Goal: Information Seeking & Learning: Check status

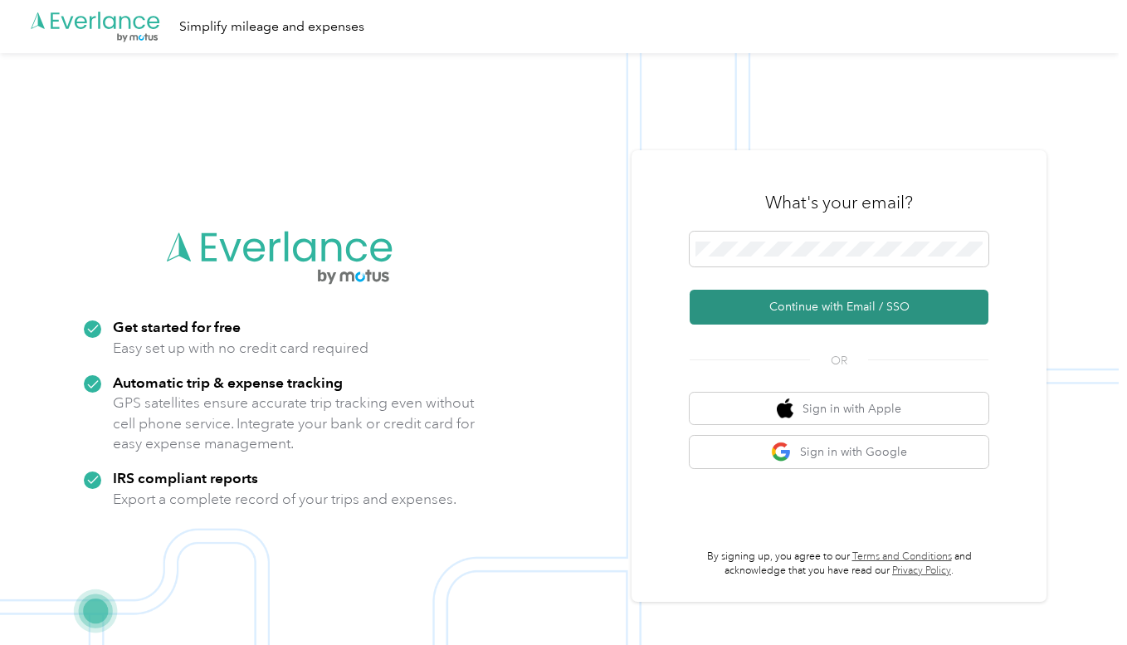
click at [823, 300] on button "Continue with Email / SSO" at bounding box center [838, 307] width 299 height 35
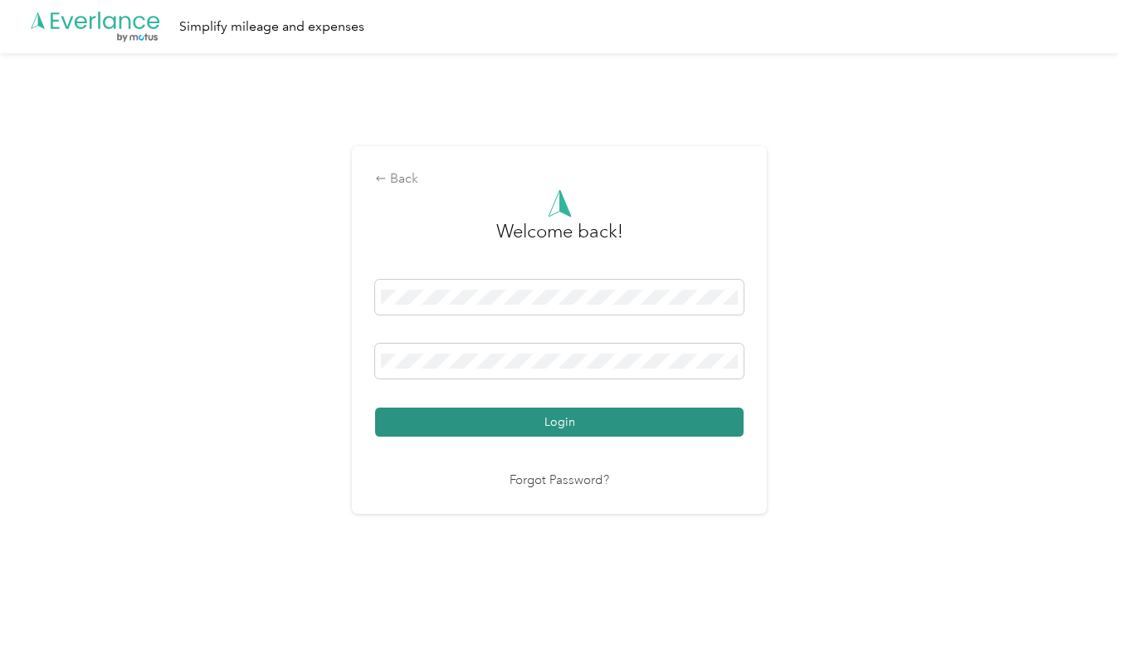
click at [560, 414] on button "Login" at bounding box center [559, 421] width 368 height 29
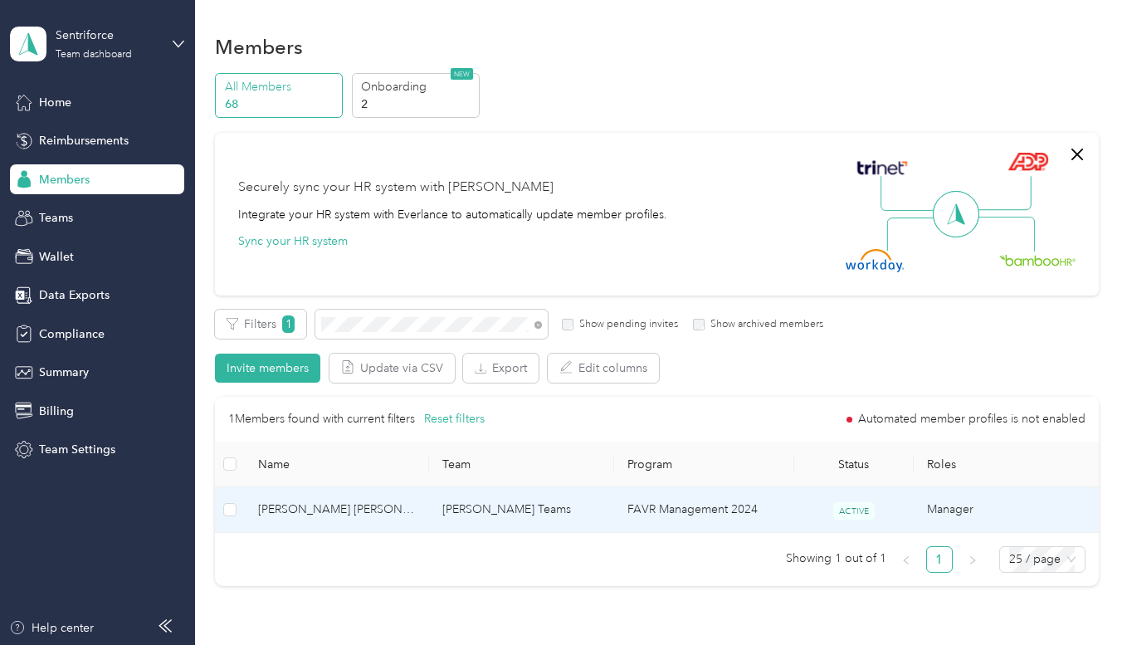
click at [329, 514] on span "[PERSON_NAME] [PERSON_NAME]" at bounding box center [337, 509] width 158 height 18
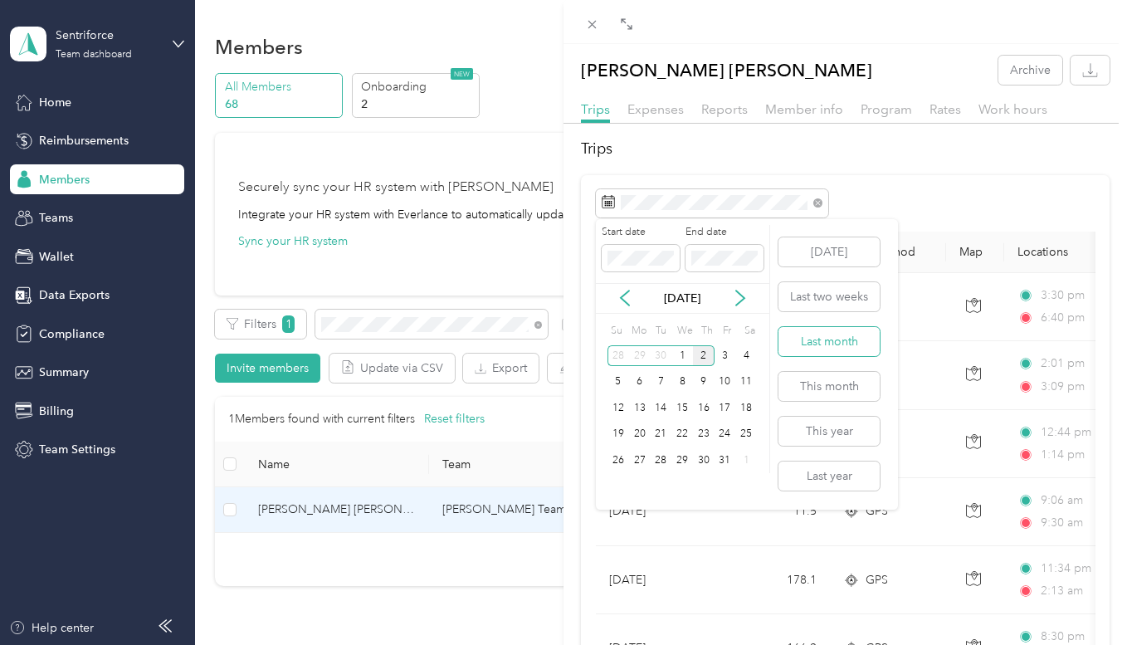
click at [801, 345] on button "Last month" at bounding box center [828, 341] width 101 height 29
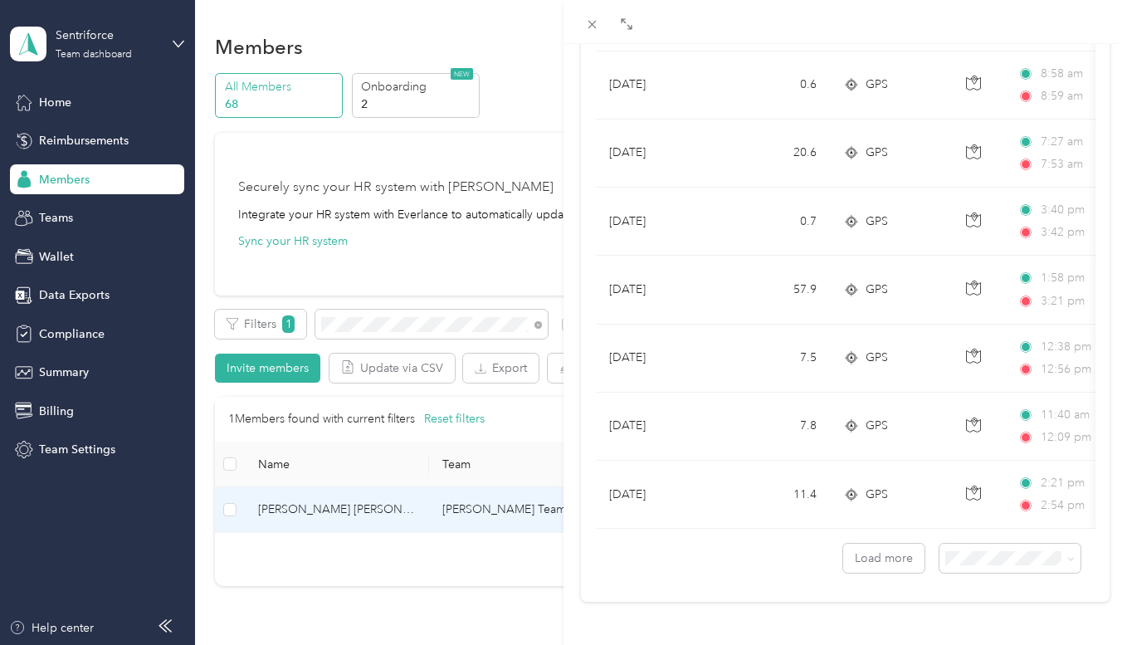
scroll to position [1474, 0]
click at [1007, 509] on div "100 per load" at bounding box center [997, 514] width 119 height 17
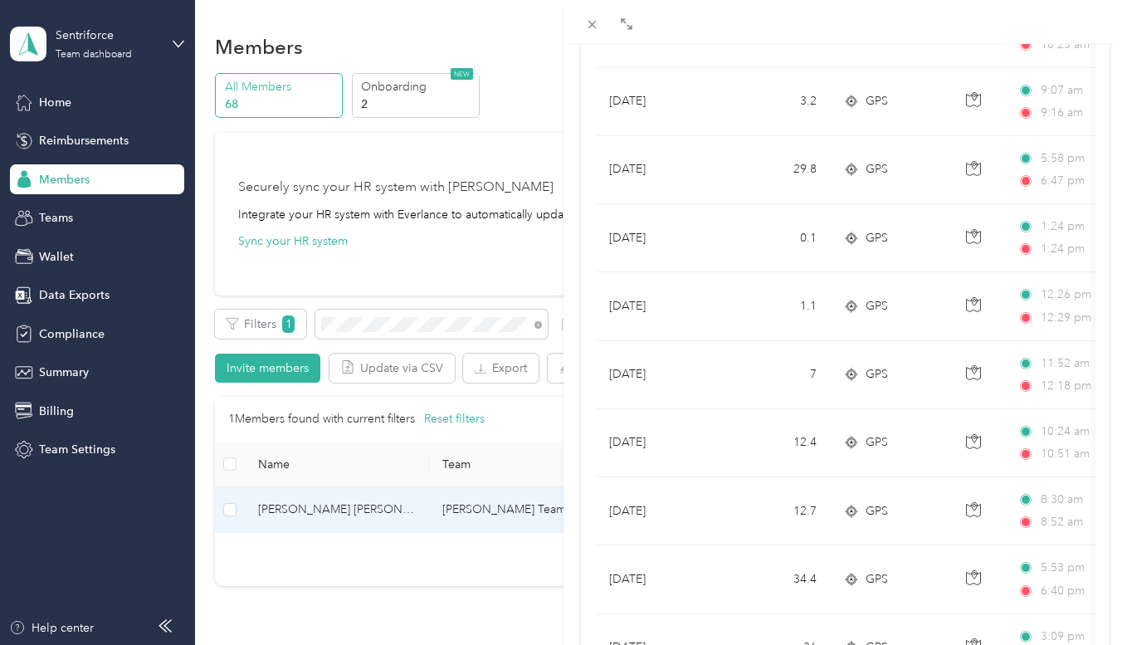
scroll to position [3091, 0]
